Goal: Feedback & Contribution: Submit feedback/report problem

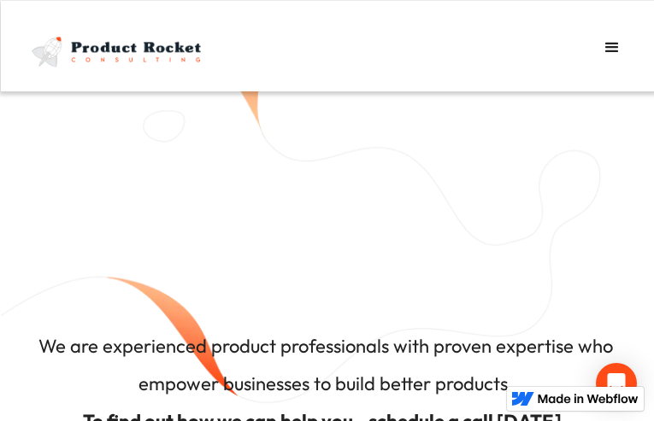
type input "Send"
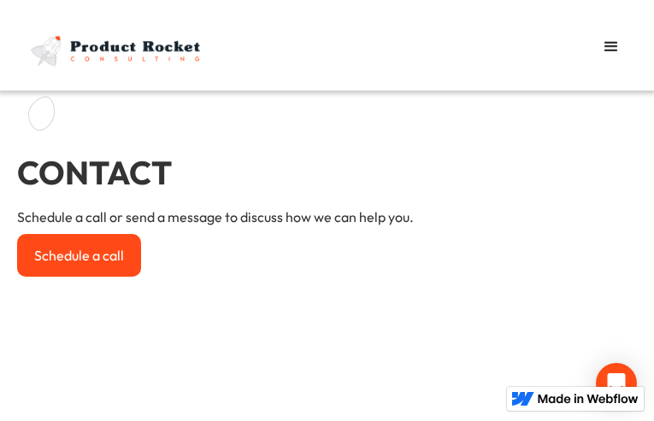
type input "FXKthKnuxQ"
type input "[EMAIL_ADDRESS][DOMAIN_NAME]"
type input "MQCgwuroamJ"
select select "First"
type input "Send"
